Goal: Transaction & Acquisition: Purchase product/service

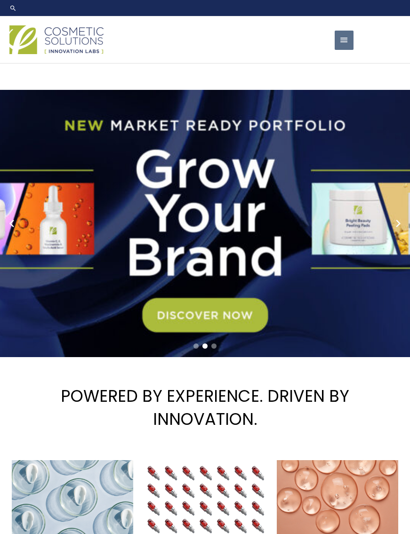
click at [339, 226] on link "2 / 3" at bounding box center [205, 223] width 410 height 267
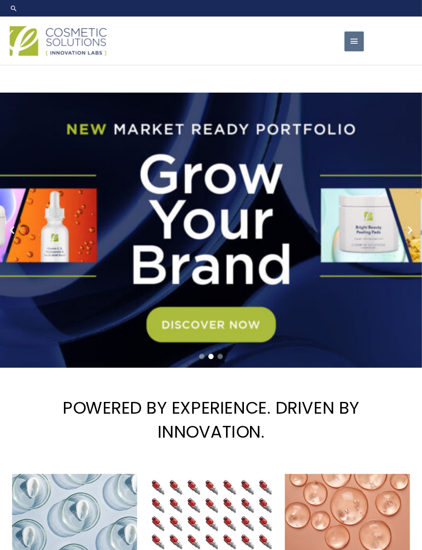
scroll to position [1, 0]
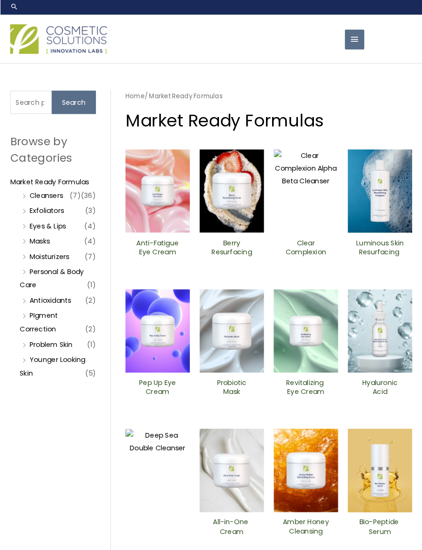
scroll to position [4, 0]
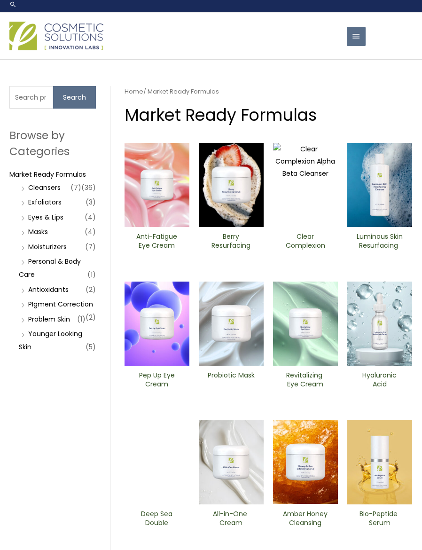
click at [83, 222] on li "Eyes & Lips (4)" at bounding box center [57, 217] width 77 height 13
click at [55, 221] on link "Eyes & Lips" at bounding box center [45, 217] width 35 height 9
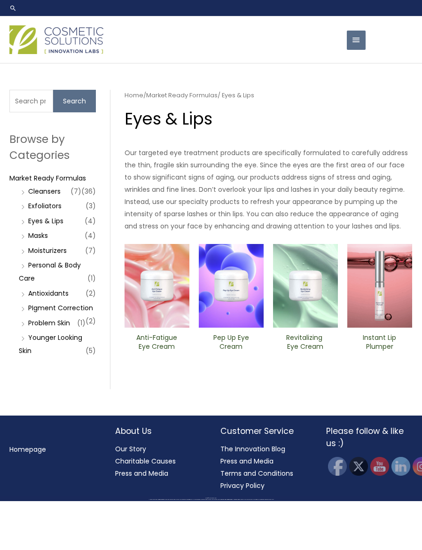
click at [386, 314] on img at bounding box center [379, 286] width 65 height 84
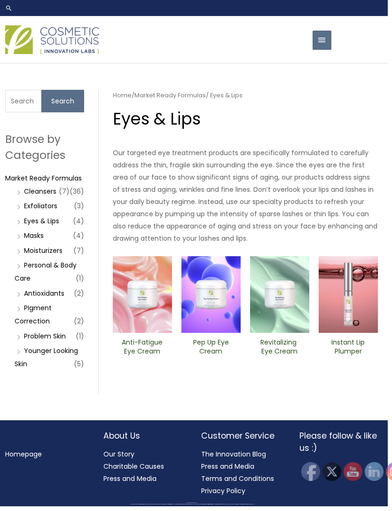
click at [70, 264] on link "Personal & Body Care" at bounding box center [46, 271] width 62 height 23
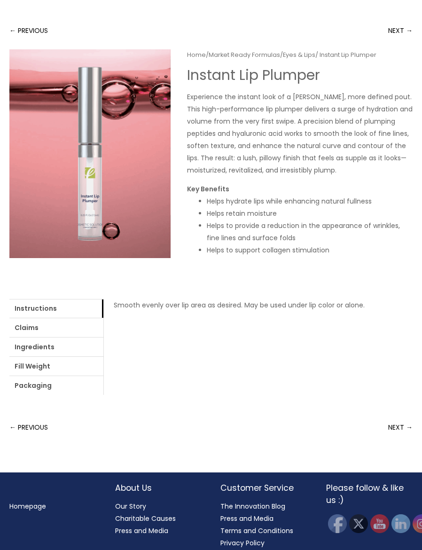
scroll to position [69, 0]
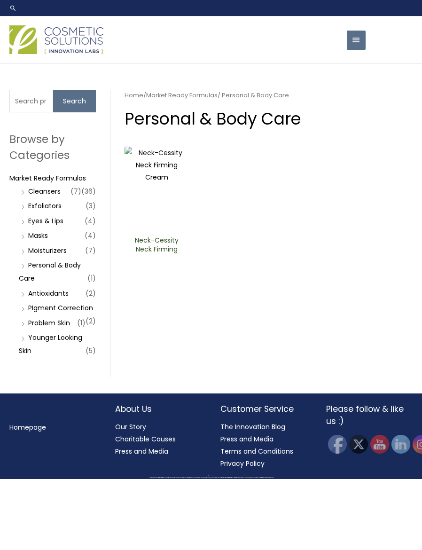
click at [61, 192] on link "Cleansers" at bounding box center [44, 191] width 32 height 9
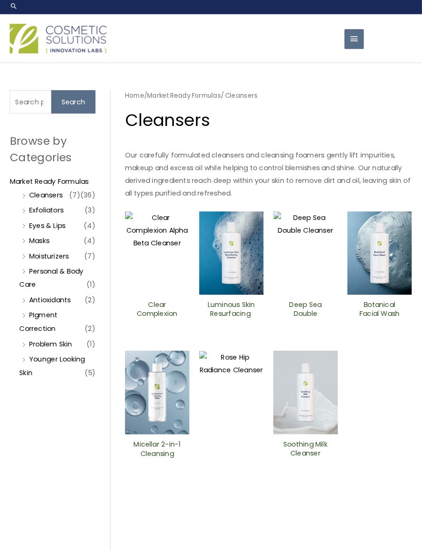
scroll to position [4, 0]
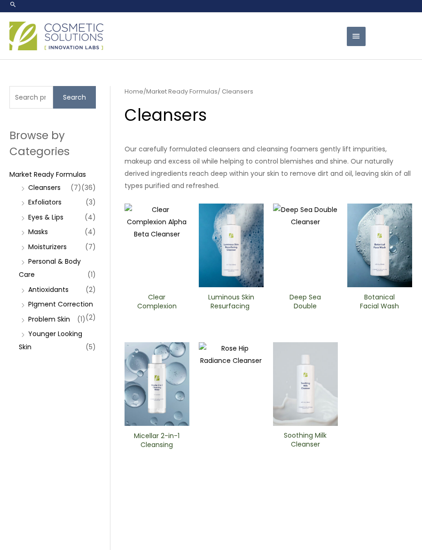
click at [317, 252] on img at bounding box center [305, 246] width 65 height 84
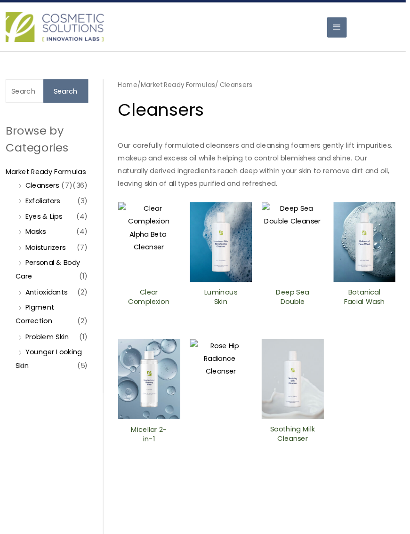
scroll to position [25, 11]
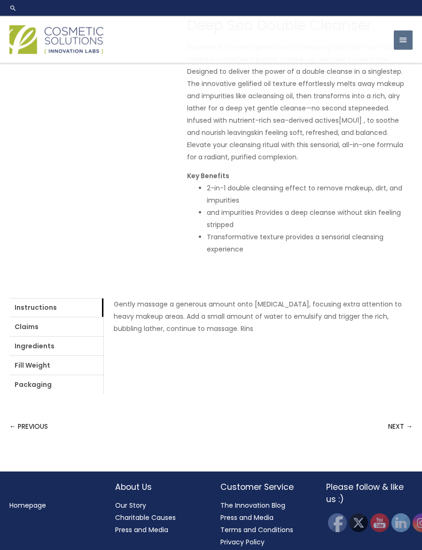
scroll to position [118, 0]
click at [56, 394] on link "Packaging" at bounding box center [56, 384] width 94 height 19
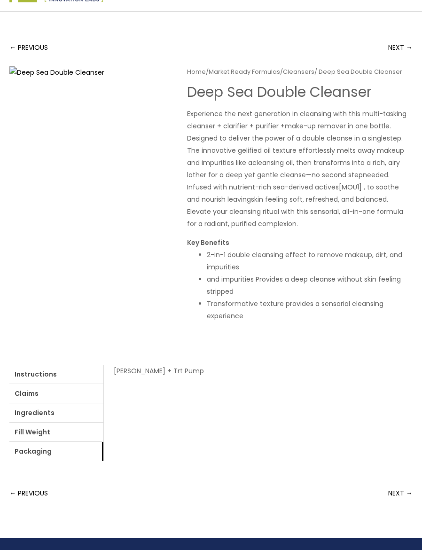
scroll to position [0, 0]
